Goal: Obtain resource: Download file/media

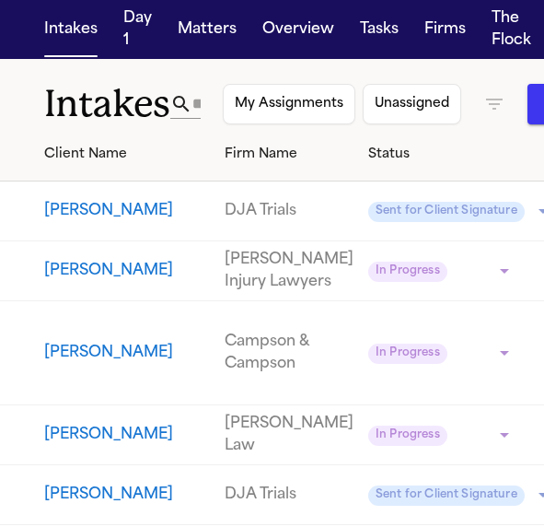
scroll to position [14, 0]
click at [74, 200] on button "[PERSON_NAME]" at bounding box center [127, 211] width 166 height 22
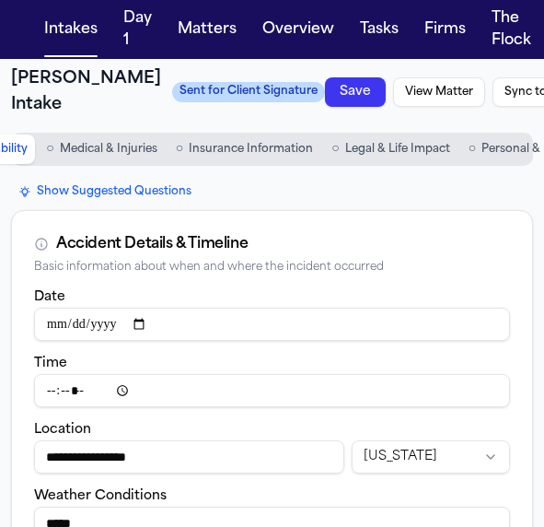
type input "**********"
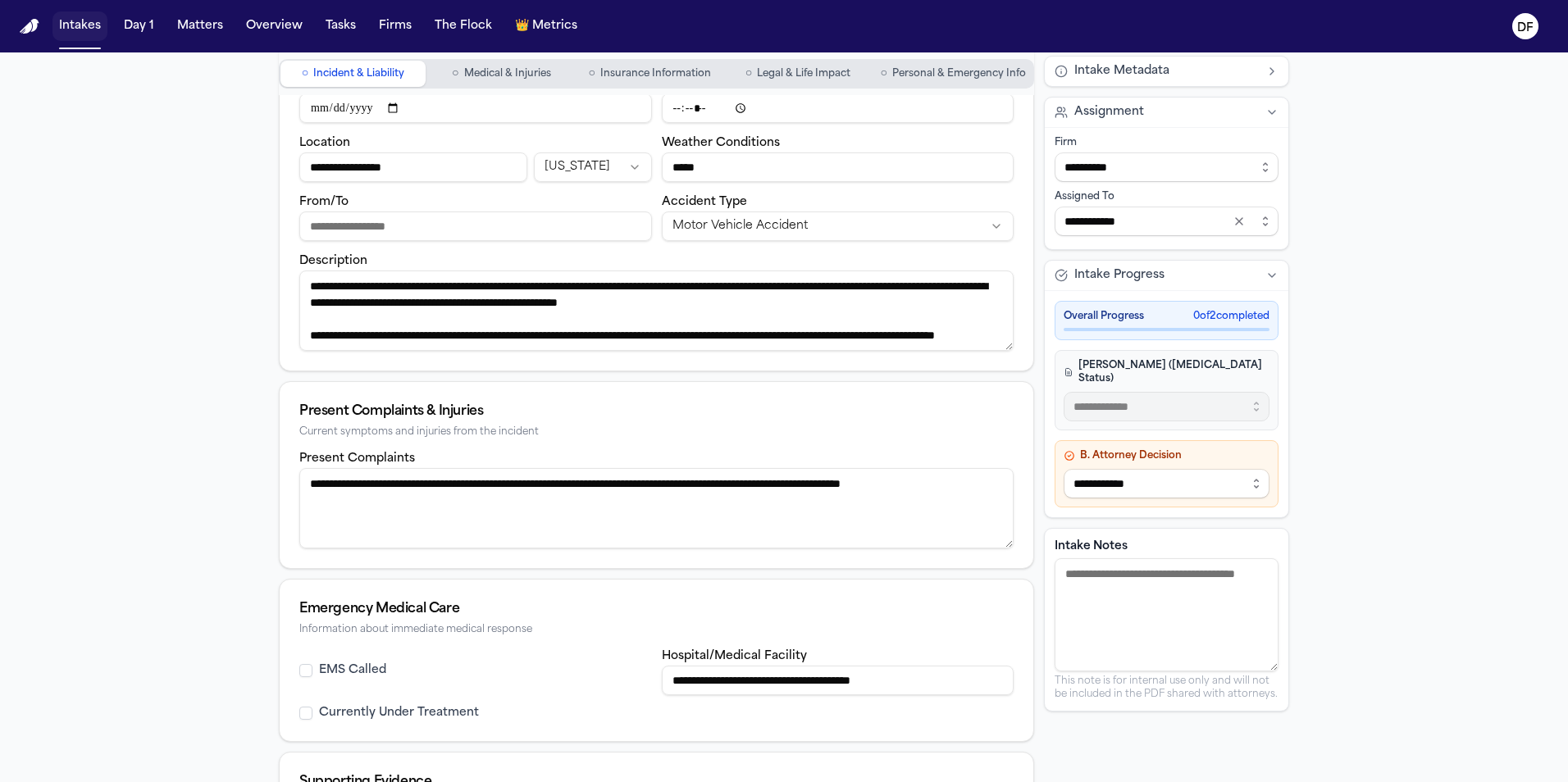
click at [84, 26] on button "Intakes" at bounding box center [80, 26] width 55 height 29
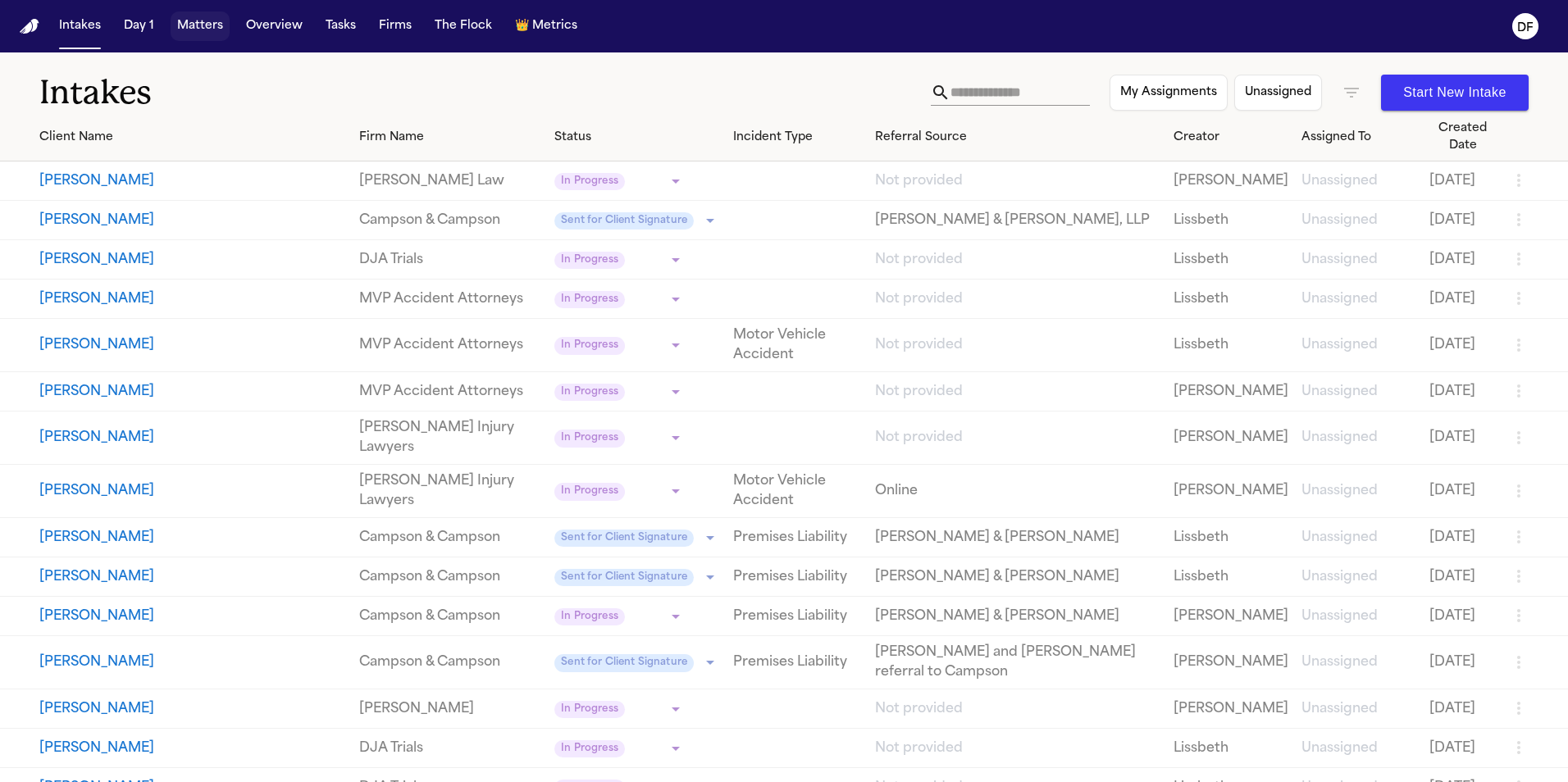
click at [192, 26] on button "Matters" at bounding box center [200, 26] width 59 height 29
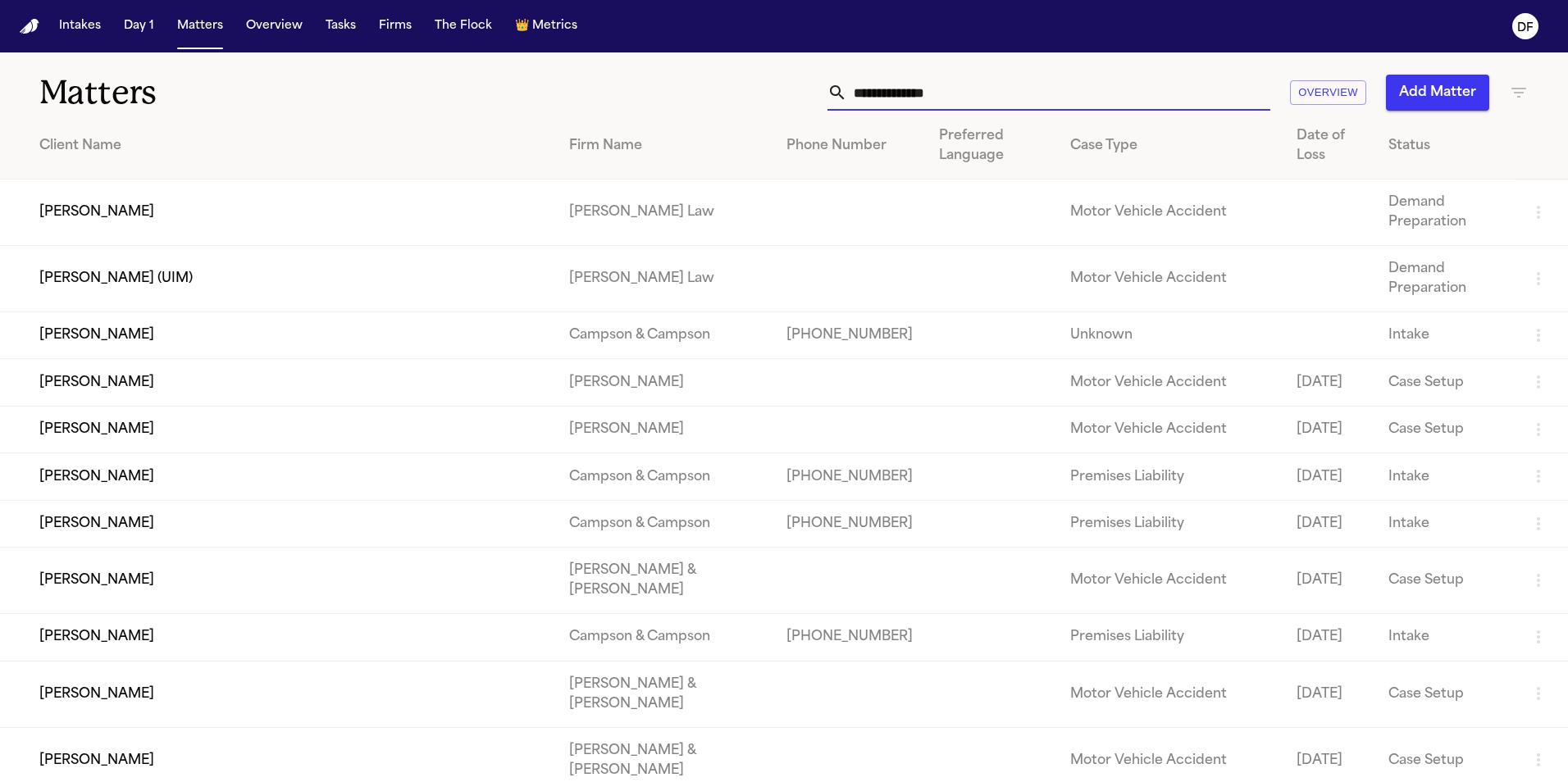
click at [484, 92] on input "text" at bounding box center [1058, 93] width 423 height 37
type input "****"
click at [484, 94] on div "**** Overview Add Matter" at bounding box center [1000, 93] width 1056 height 37
click at [484, 105] on input "text" at bounding box center [1058, 93] width 423 height 37
click at [484, 92] on input "text" at bounding box center [1058, 93] width 423 height 37
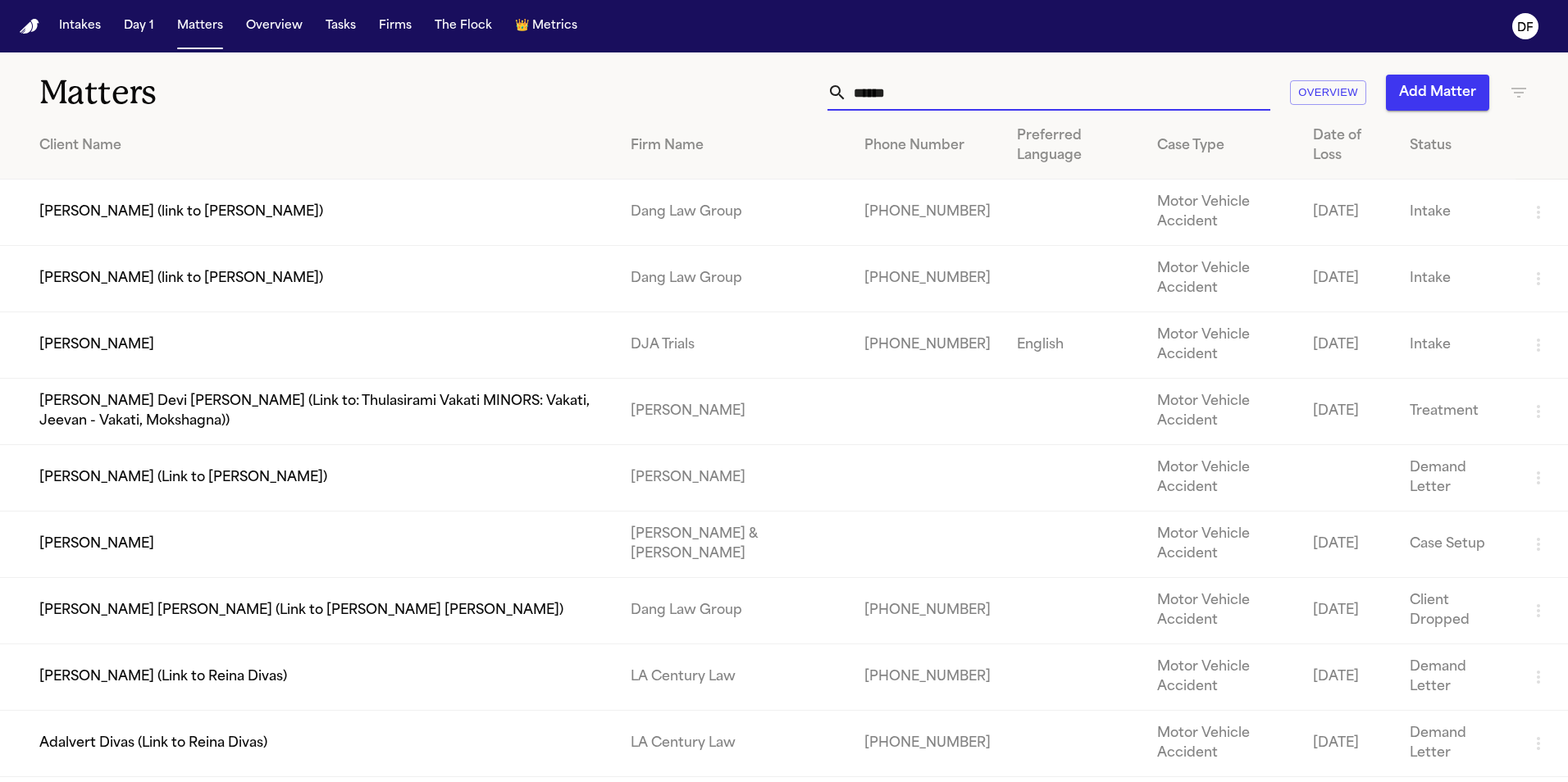
type input "*****"
click at [67, 343] on td "[PERSON_NAME]" at bounding box center [308, 346] width 617 height 67
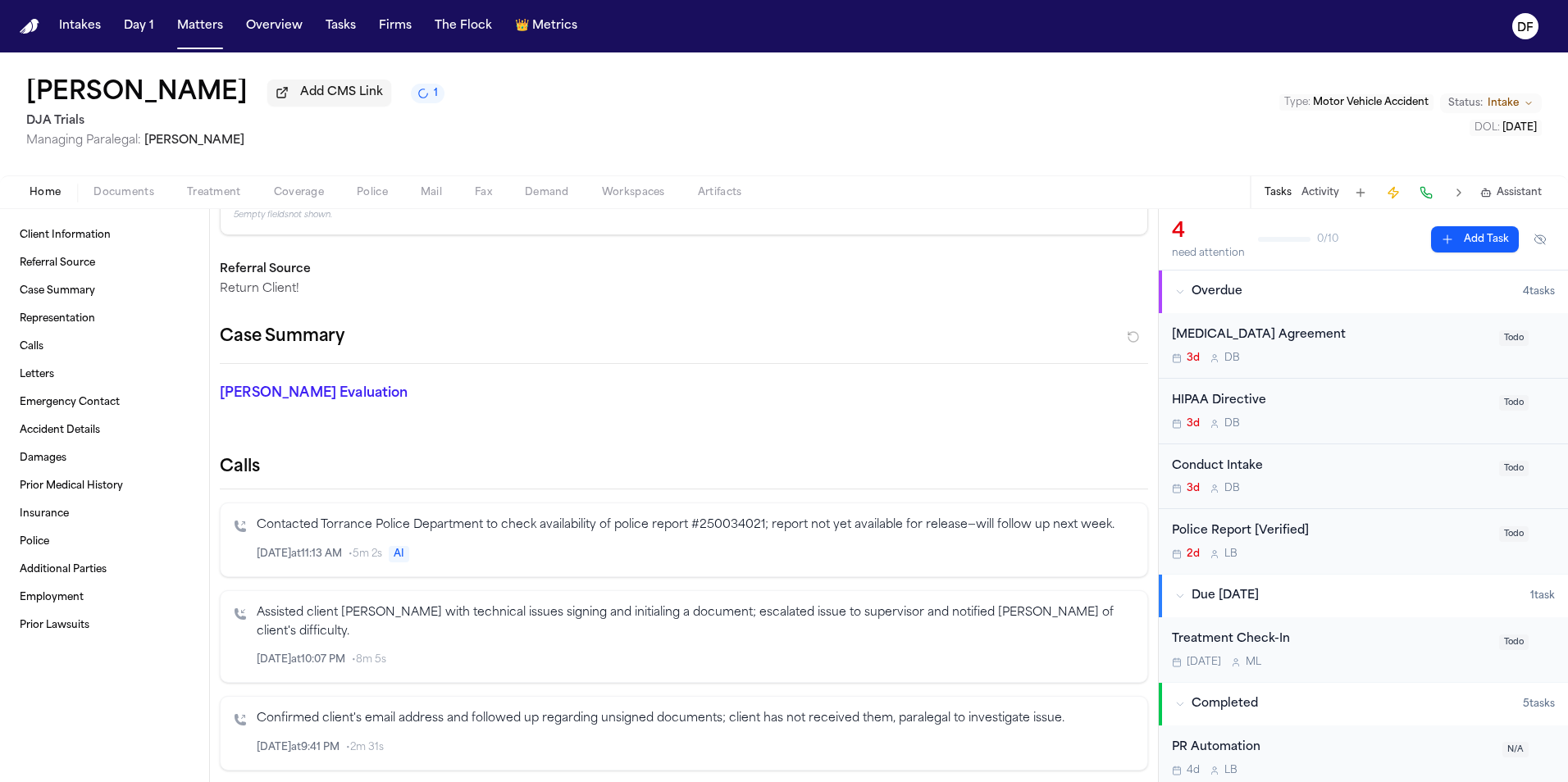
scroll to position [328, 0]
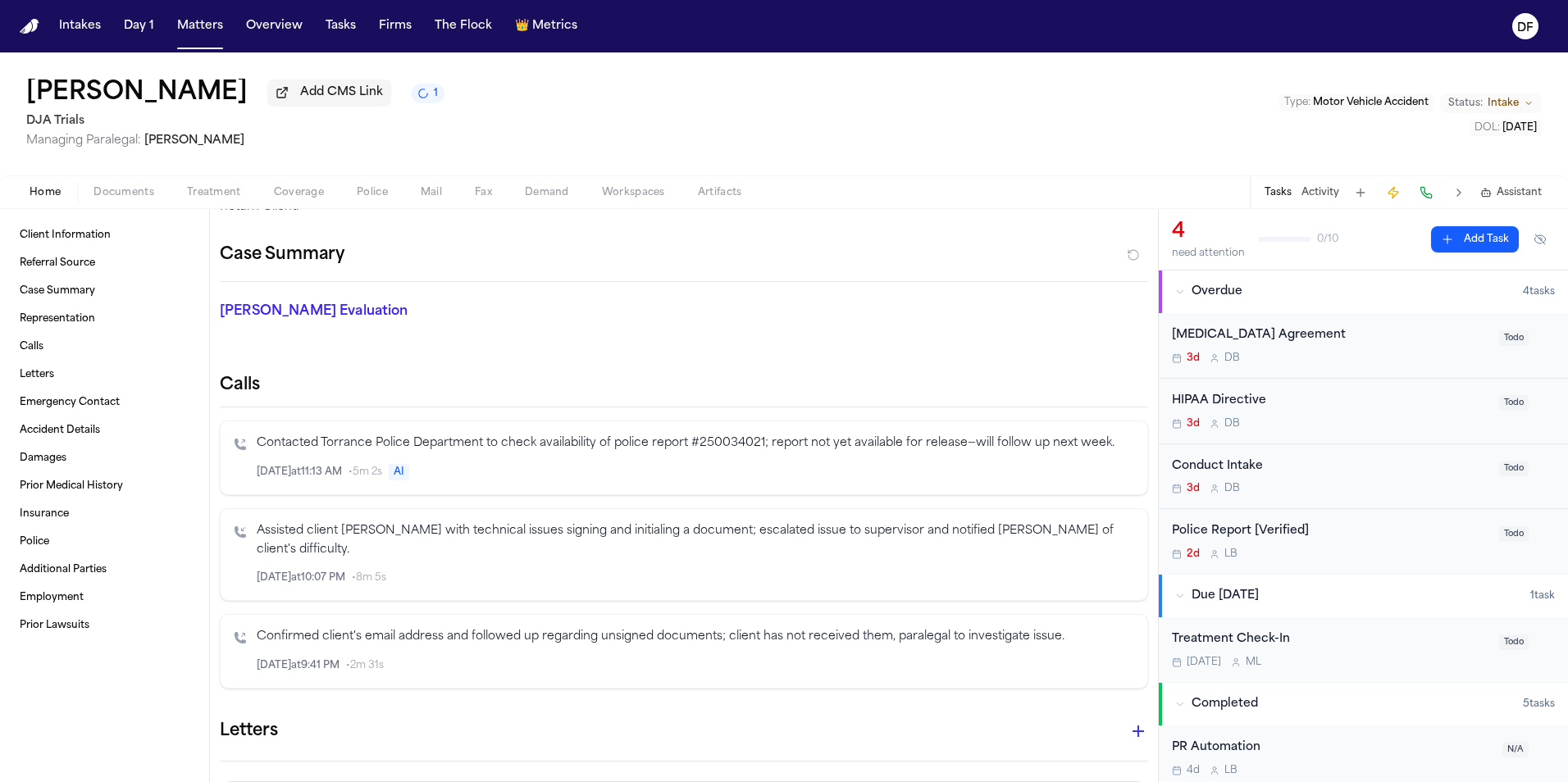
click at [461, 468] on p "Assisted client [PERSON_NAME] with technical issues signing and initialing a do…" at bounding box center [695, 541] width 878 height 37
click at [34, 366] on link "Letters" at bounding box center [104, 374] width 183 height 26
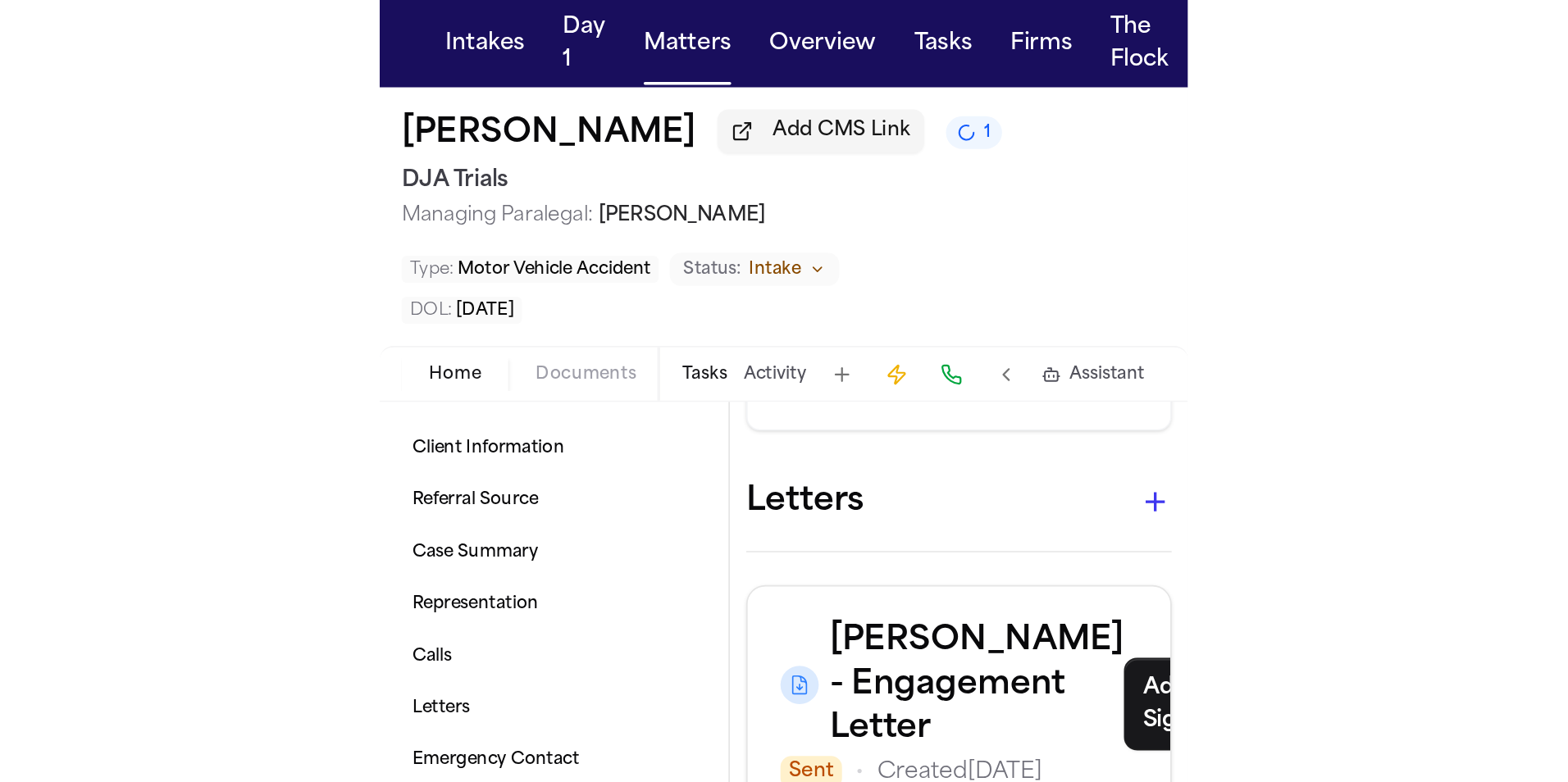
scroll to position [795, 0]
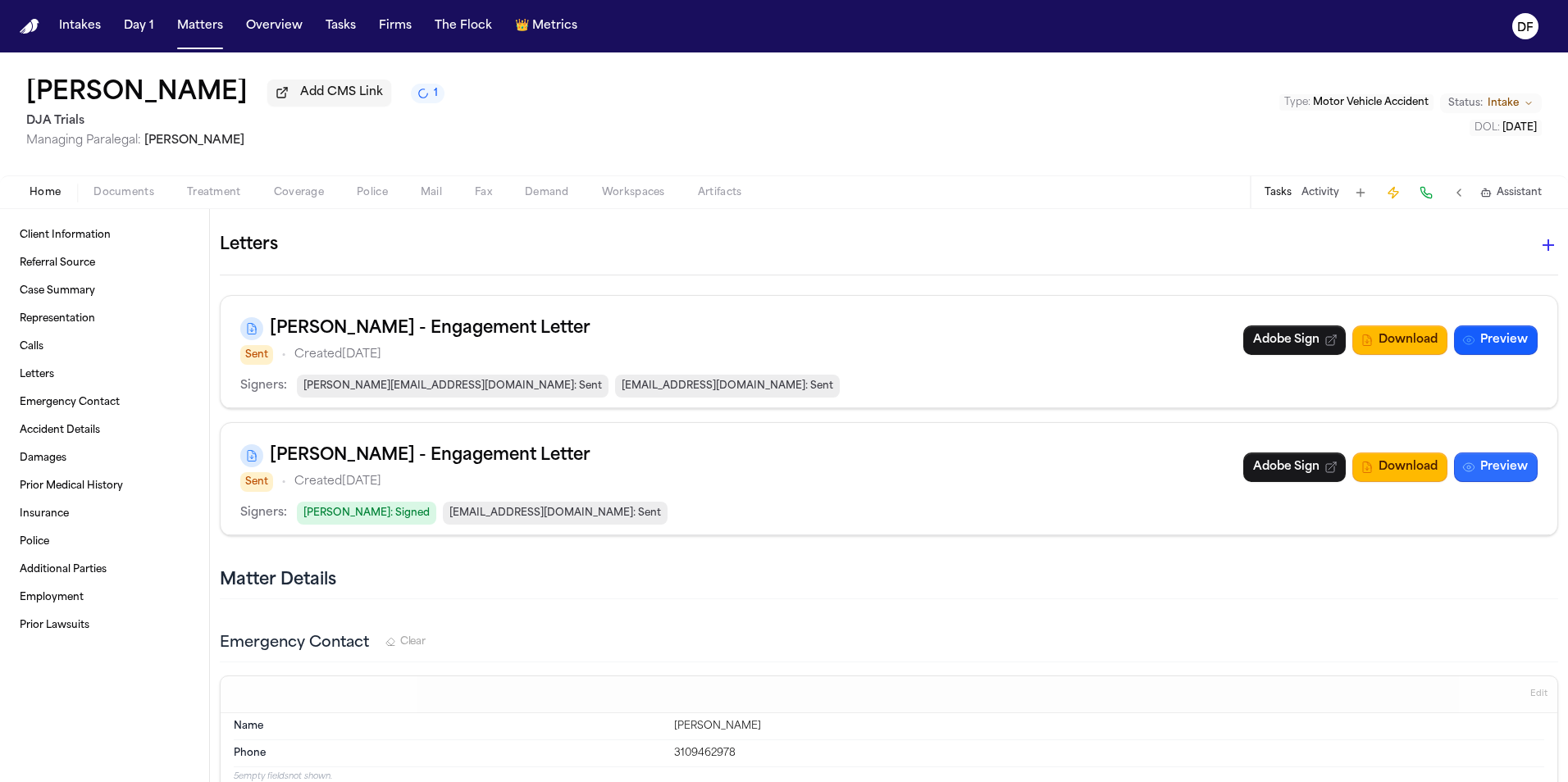
click at [484, 456] on button "Preview" at bounding box center [1496, 467] width 84 height 29
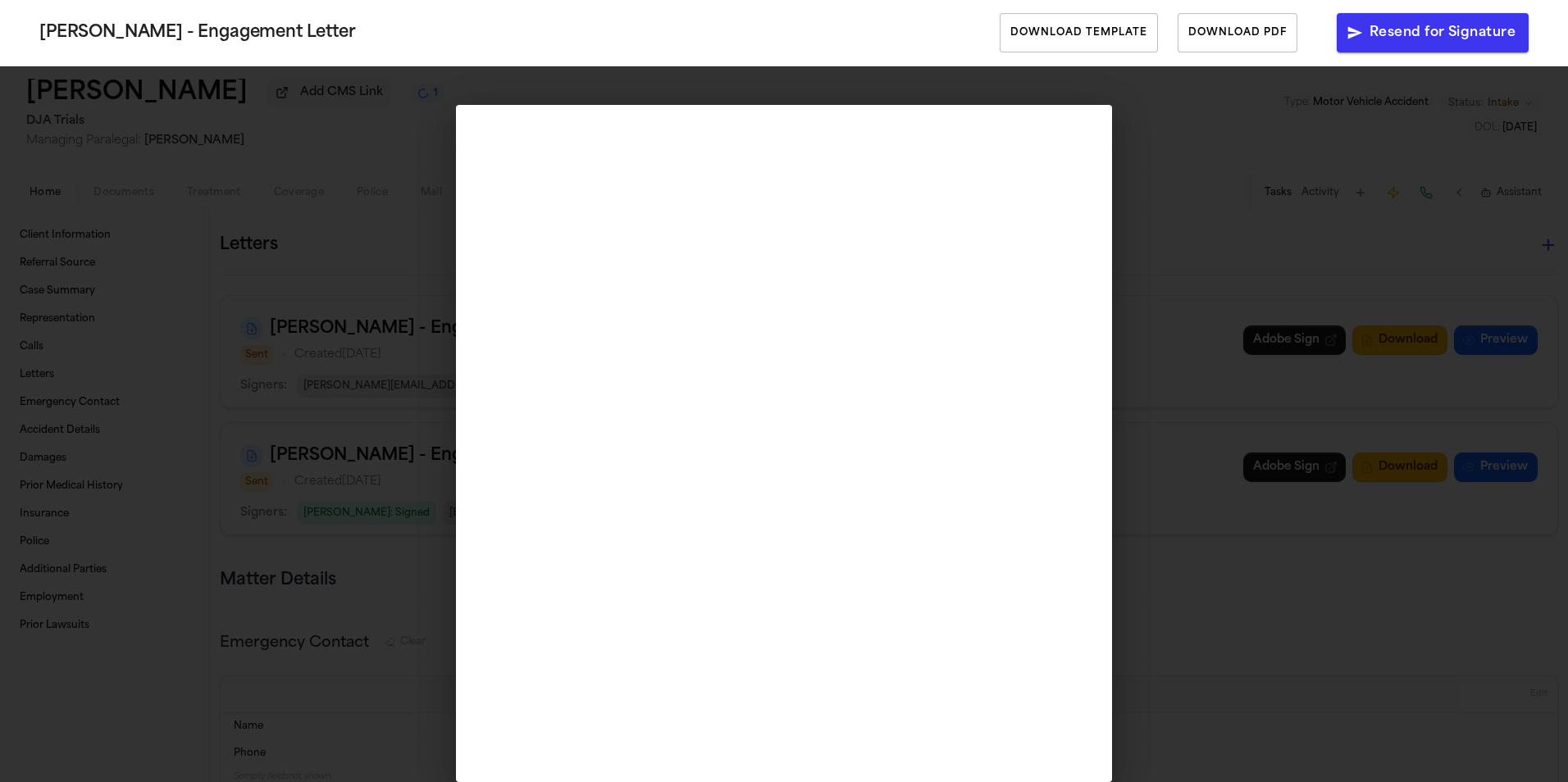
click at [484, 468] on div "[PERSON_NAME] - Engagement Letter Download Template Download PDF Resend for Sig…" at bounding box center [784, 391] width 1568 height 782
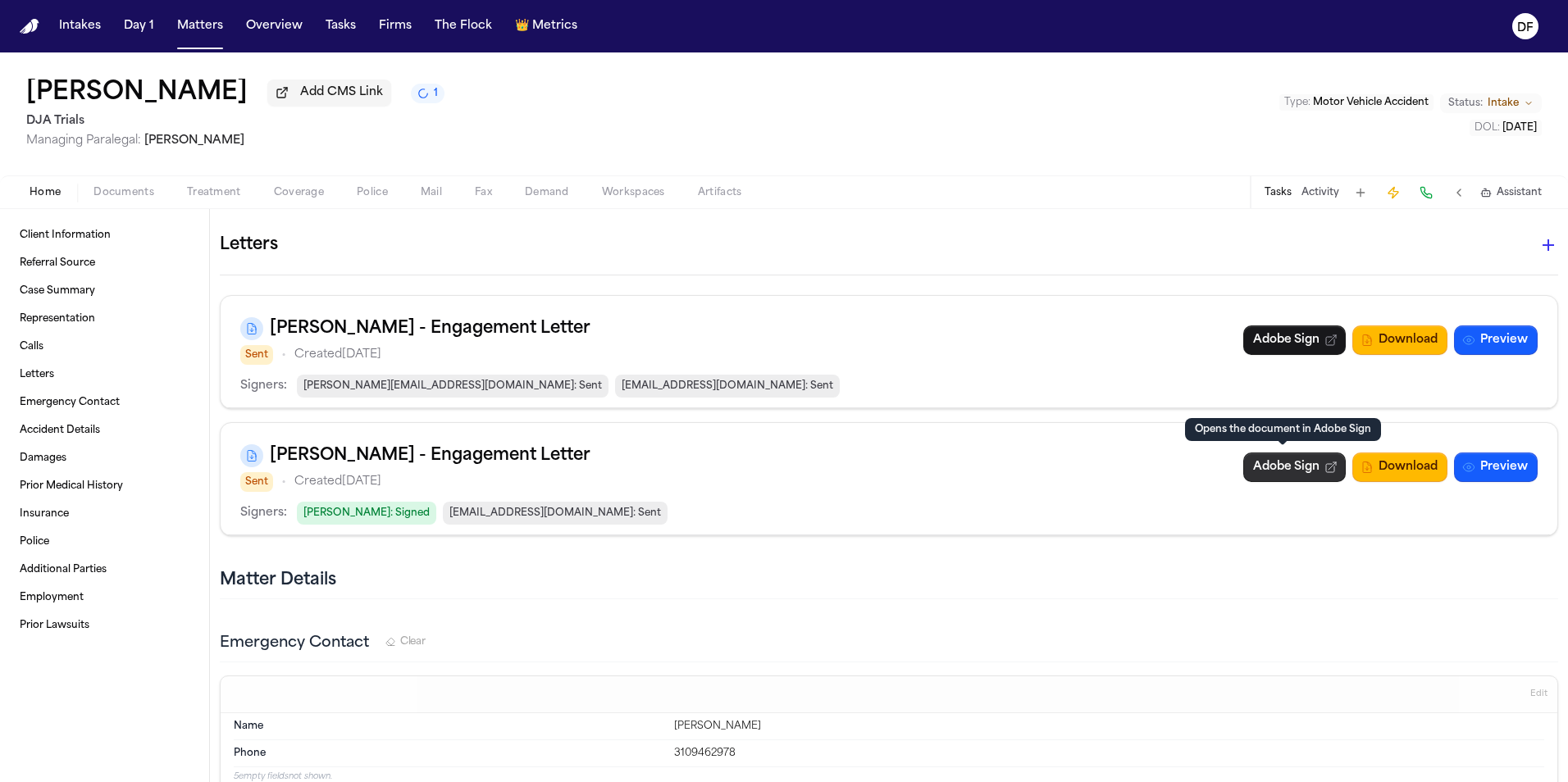
click at [484, 468] on link "Adobe Sign" at bounding box center [1294, 467] width 102 height 29
click at [484, 462] on link "Adobe Sign" at bounding box center [1294, 467] width 102 height 29
click at [484, 462] on button "Download" at bounding box center [1400, 467] width 95 height 29
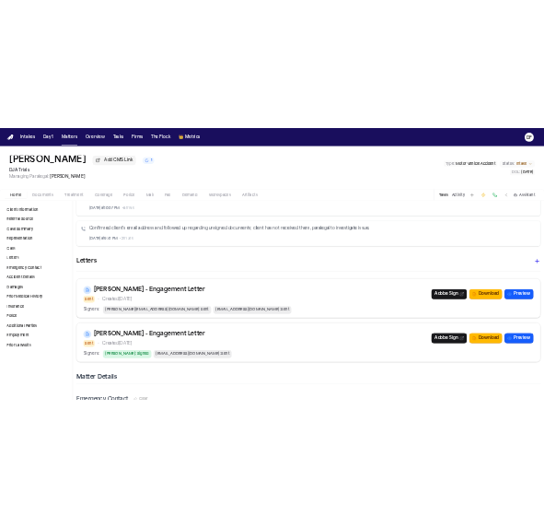
scroll to position [709, 0]
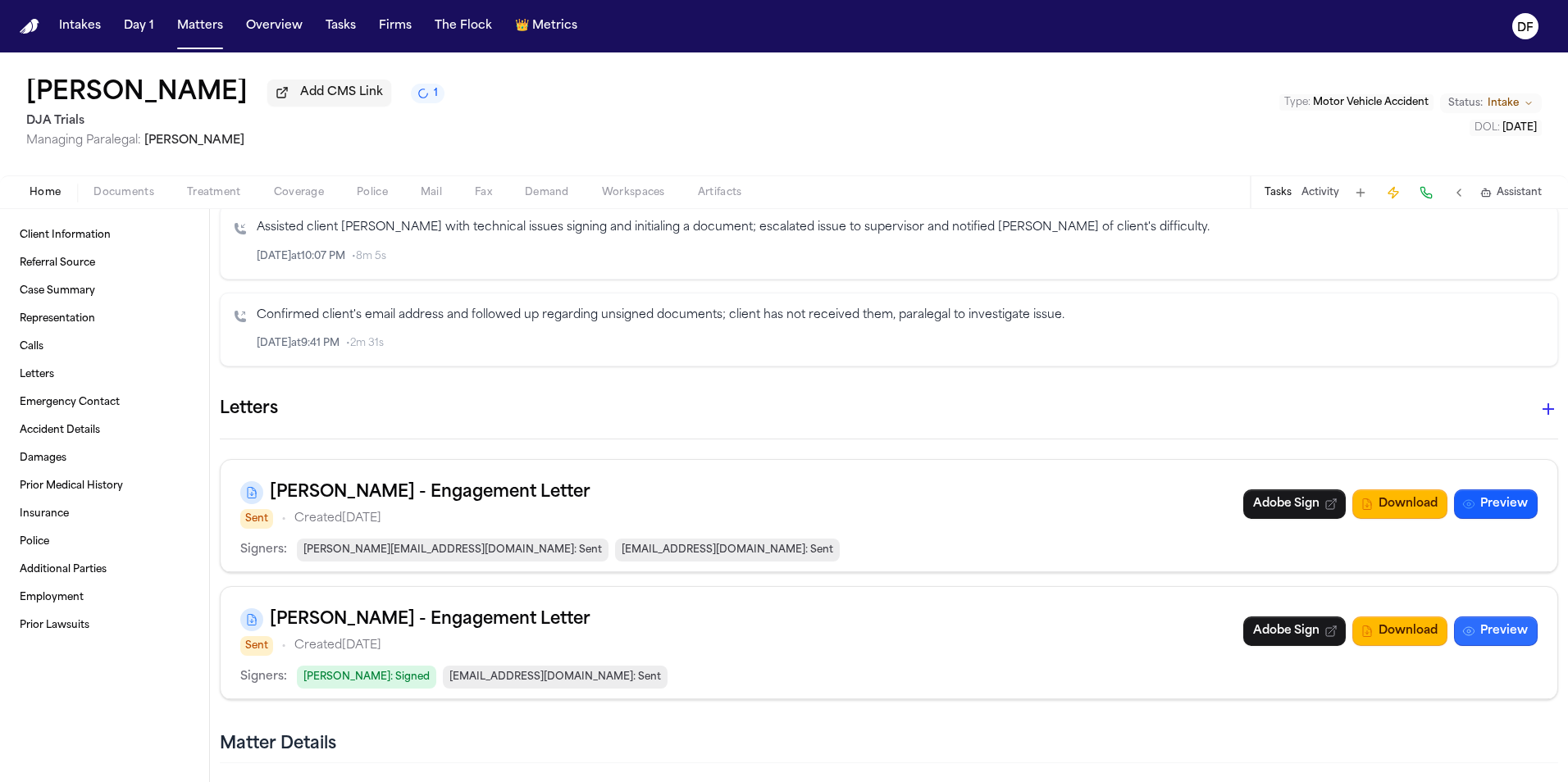
click at [484, 468] on button "Preview" at bounding box center [1496, 631] width 84 height 29
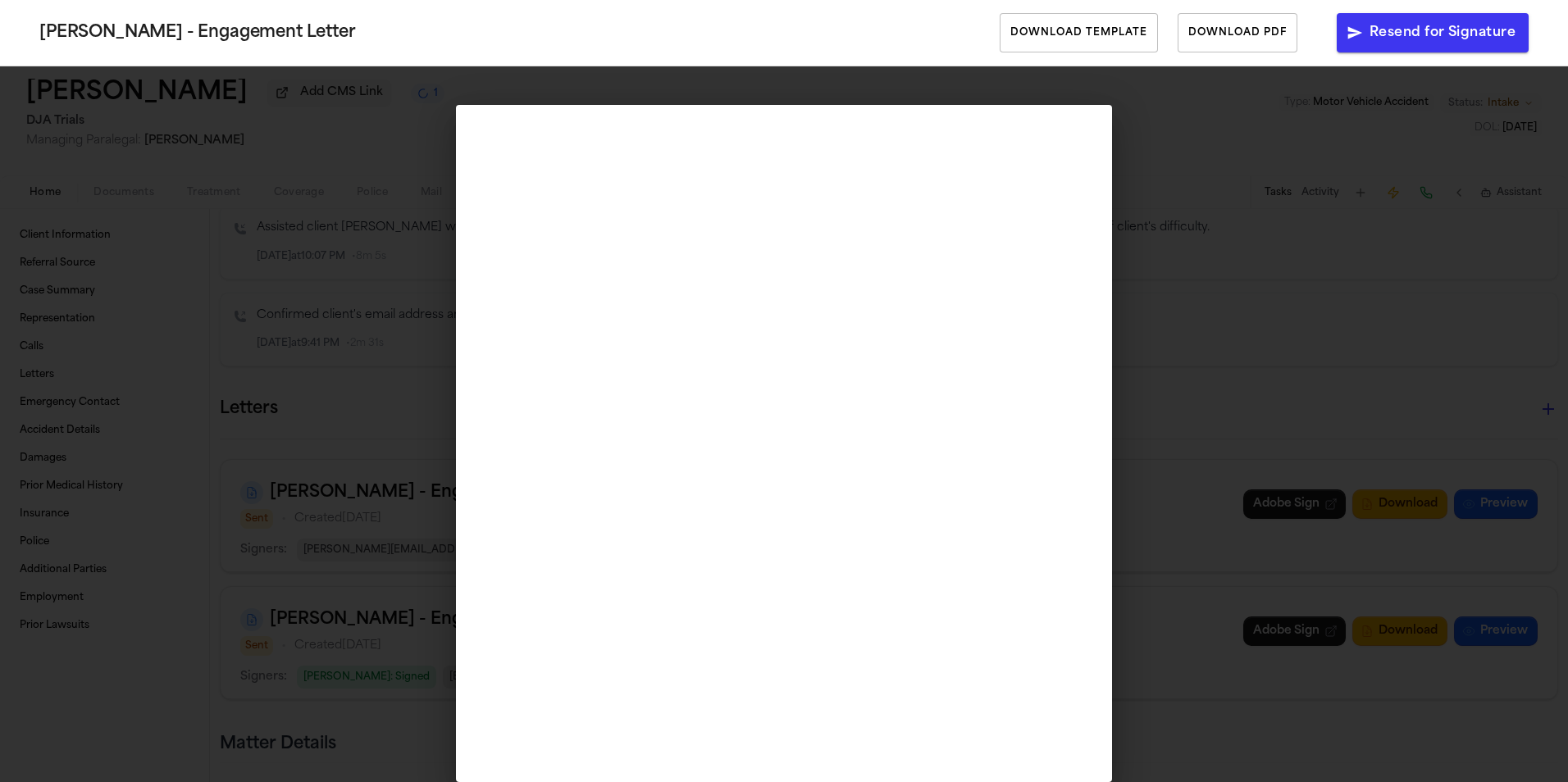
click at [484, 334] on div "[PERSON_NAME] - Engagement Letter Download Template Download PDF Resend for Sig…" at bounding box center [784, 391] width 1568 height 782
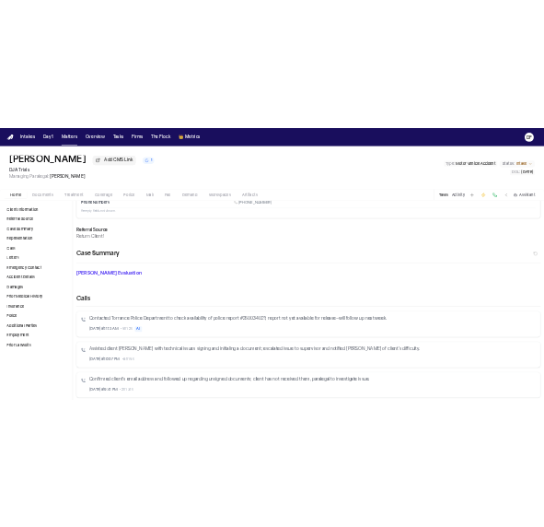
scroll to position [0, 0]
